Goal: Information Seeking & Learning: Learn about a topic

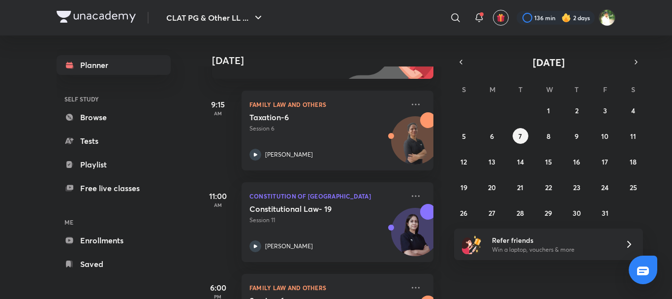
scroll to position [124, 0]
click at [412, 192] on icon at bounding box center [416, 195] width 12 height 12
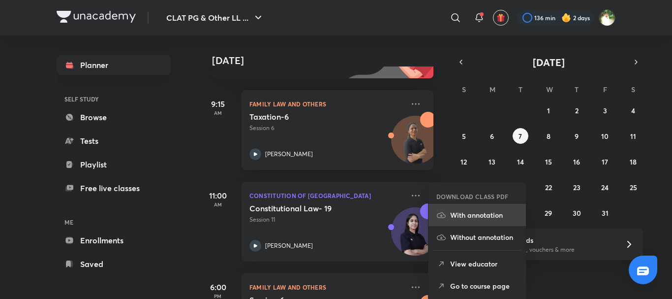
click at [462, 216] on p "With annotation" at bounding box center [484, 215] width 68 height 10
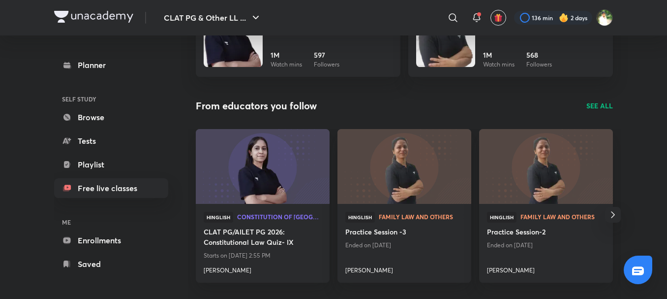
scroll to position [988, 0]
